Goal: Navigation & Orientation: Find specific page/section

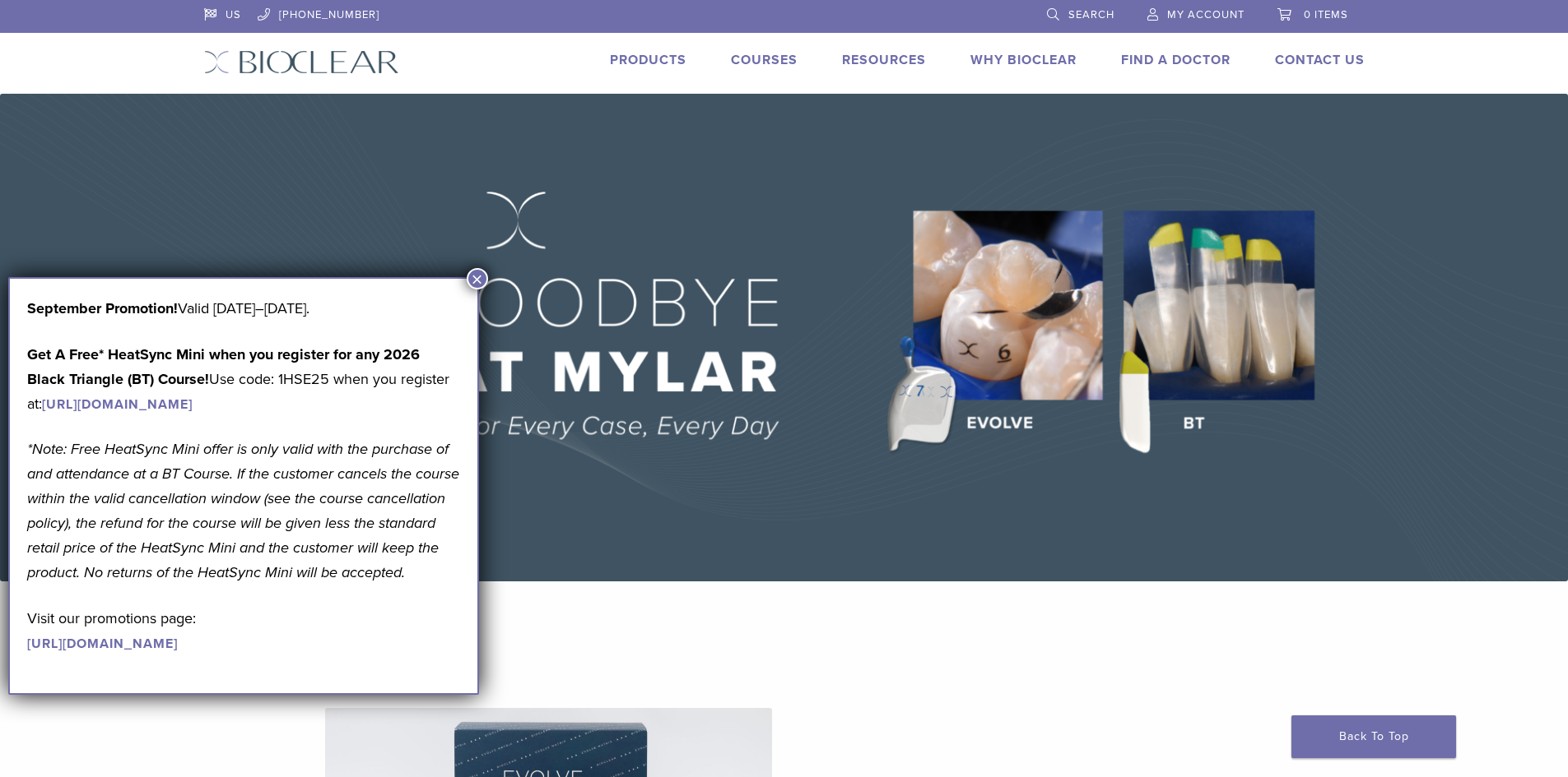
click at [1211, 298] on img at bounding box center [784, 338] width 1568 height 488
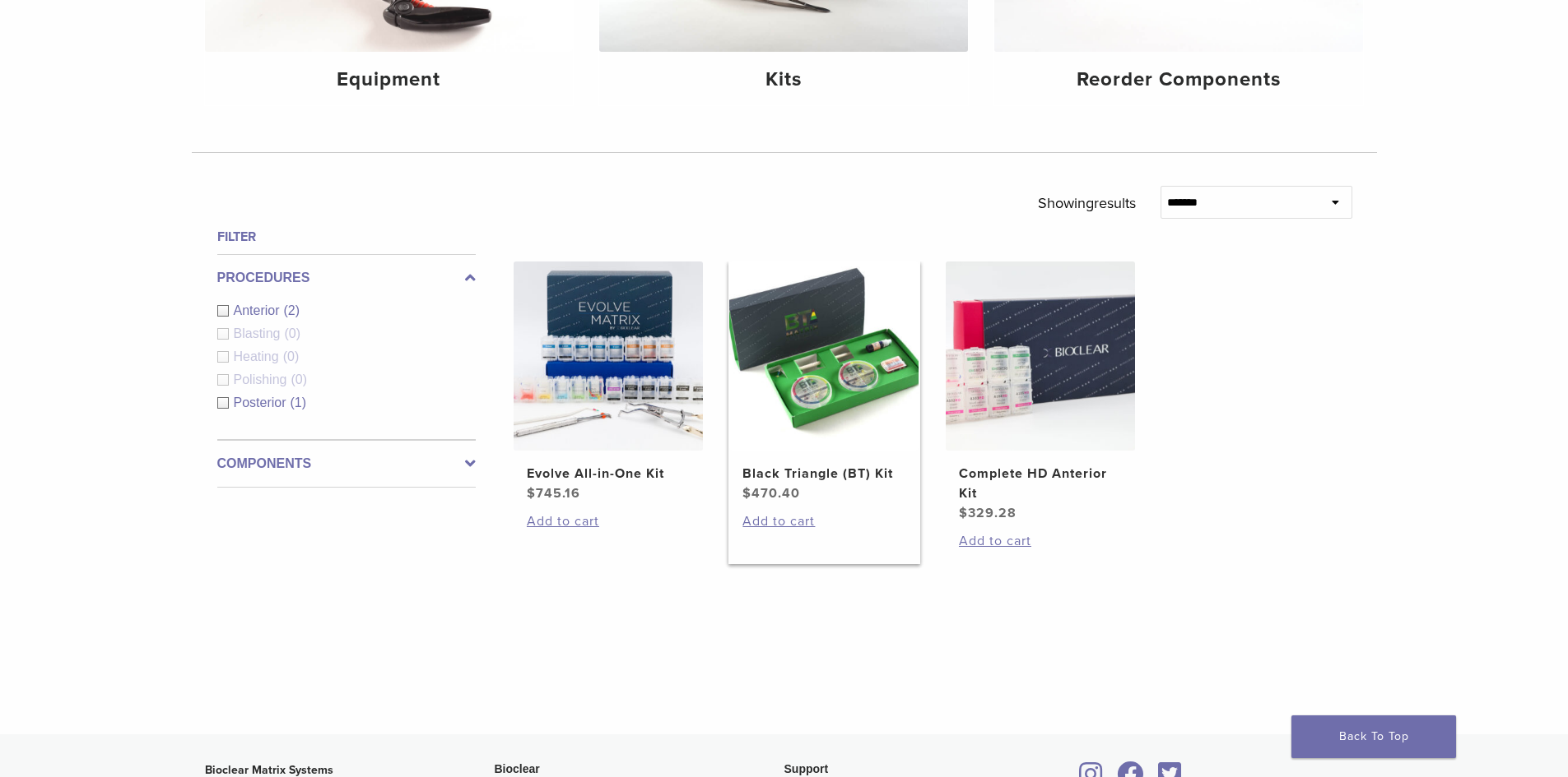
scroll to position [576, 0]
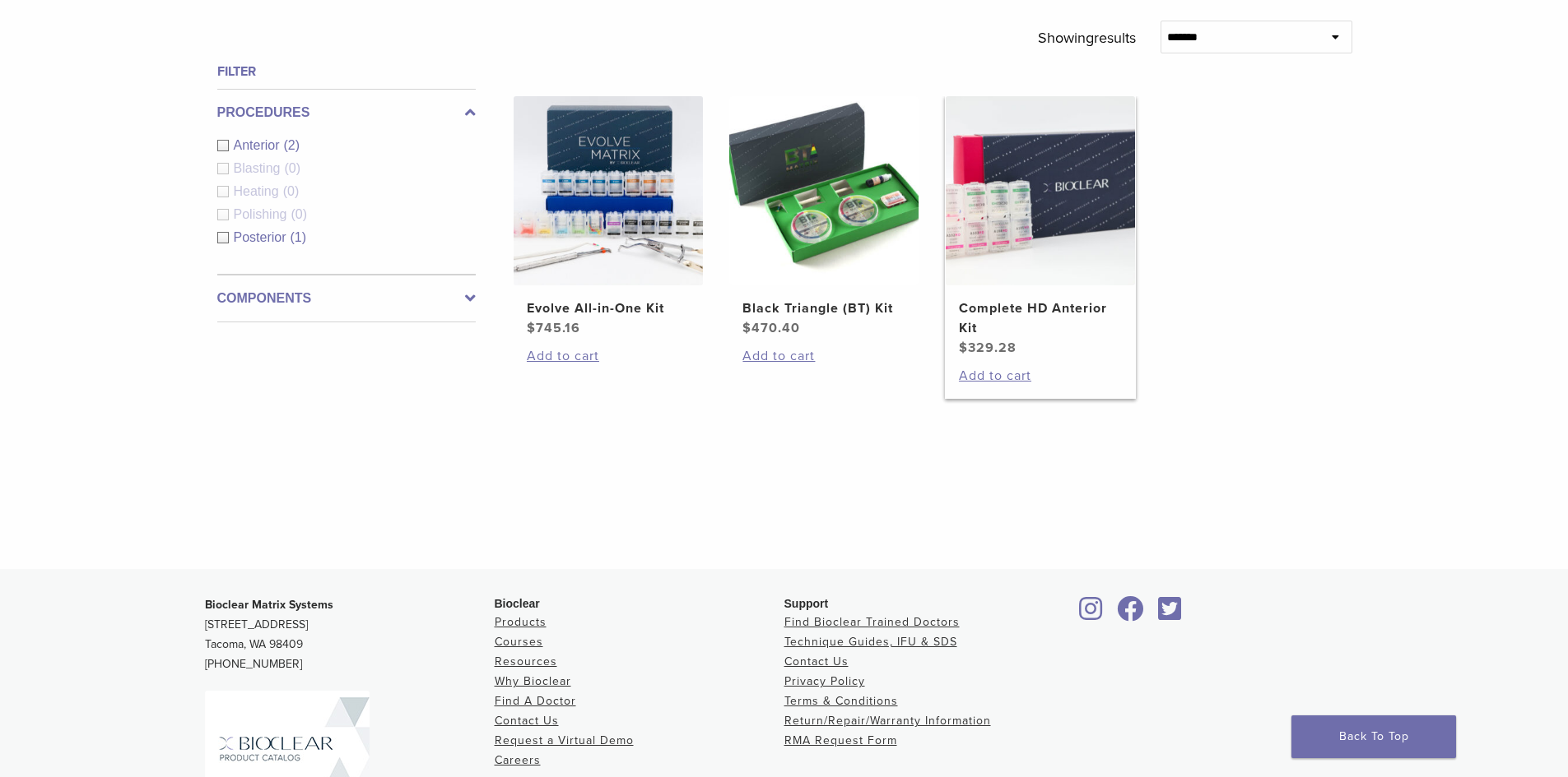
click at [1038, 208] on img at bounding box center [1040, 190] width 189 height 189
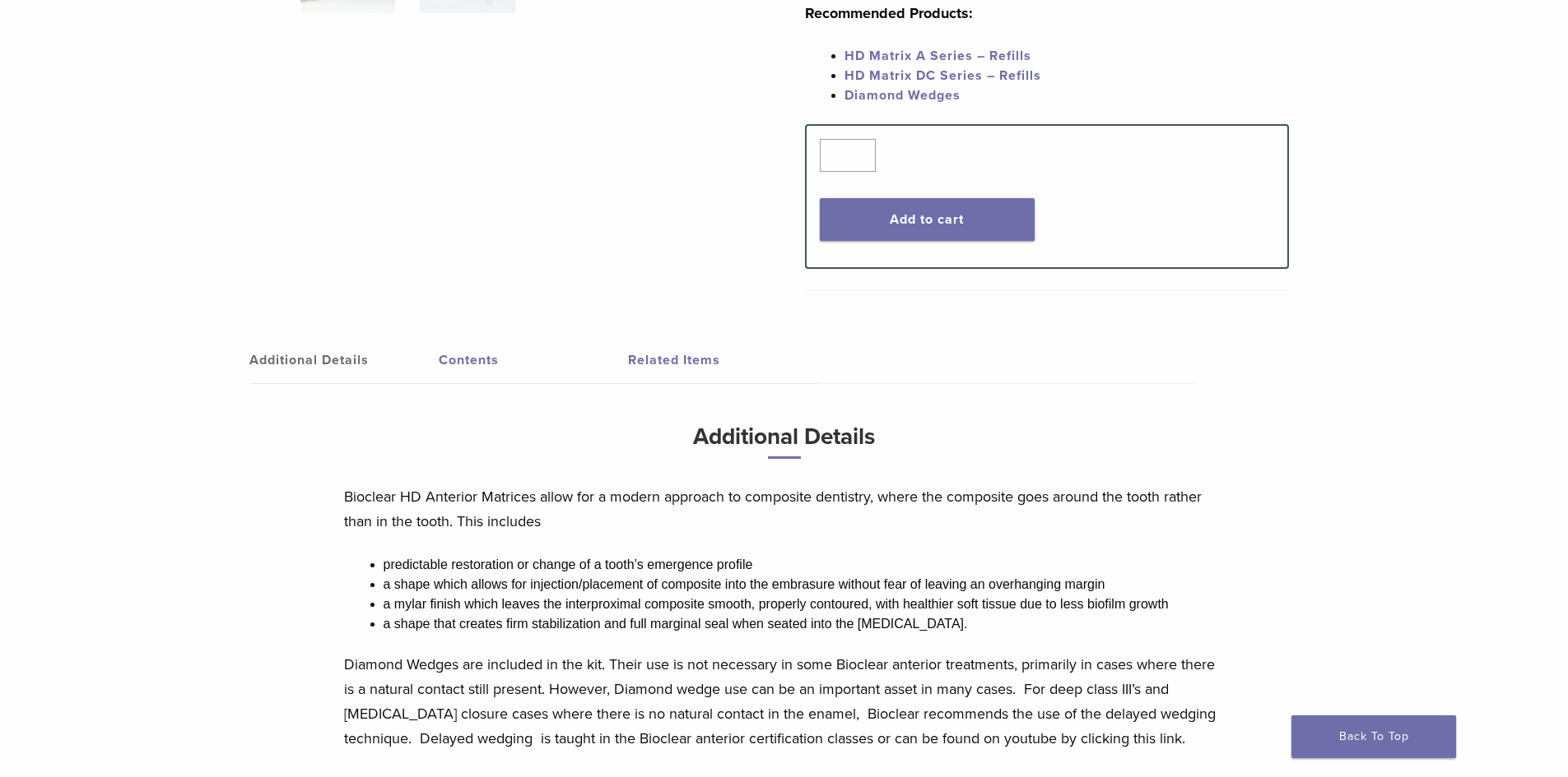
scroll to position [658, 0]
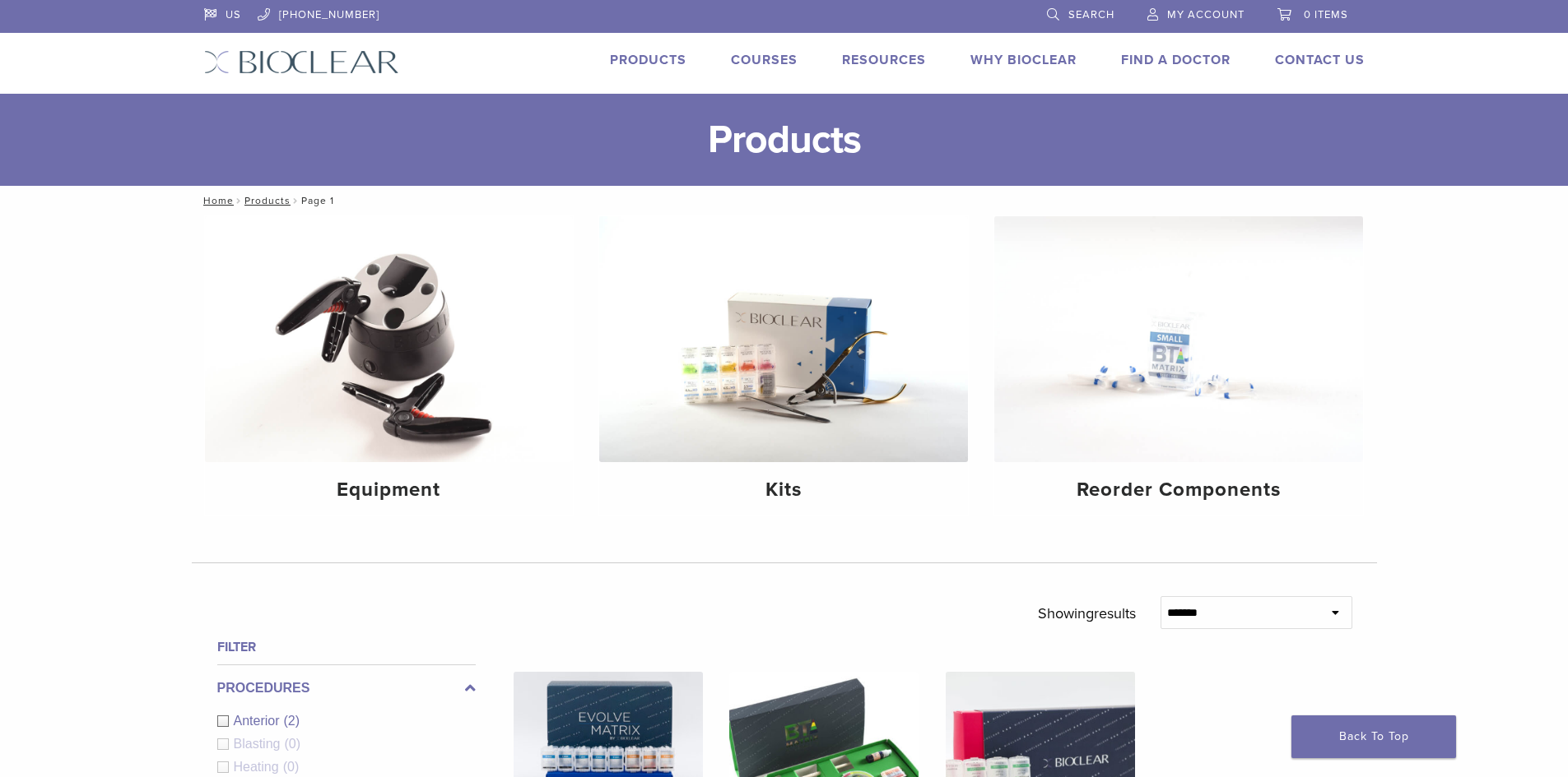
click at [654, 56] on link "Products" at bounding box center [648, 59] width 76 height 16
